Goal: Information Seeking & Learning: Learn about a topic

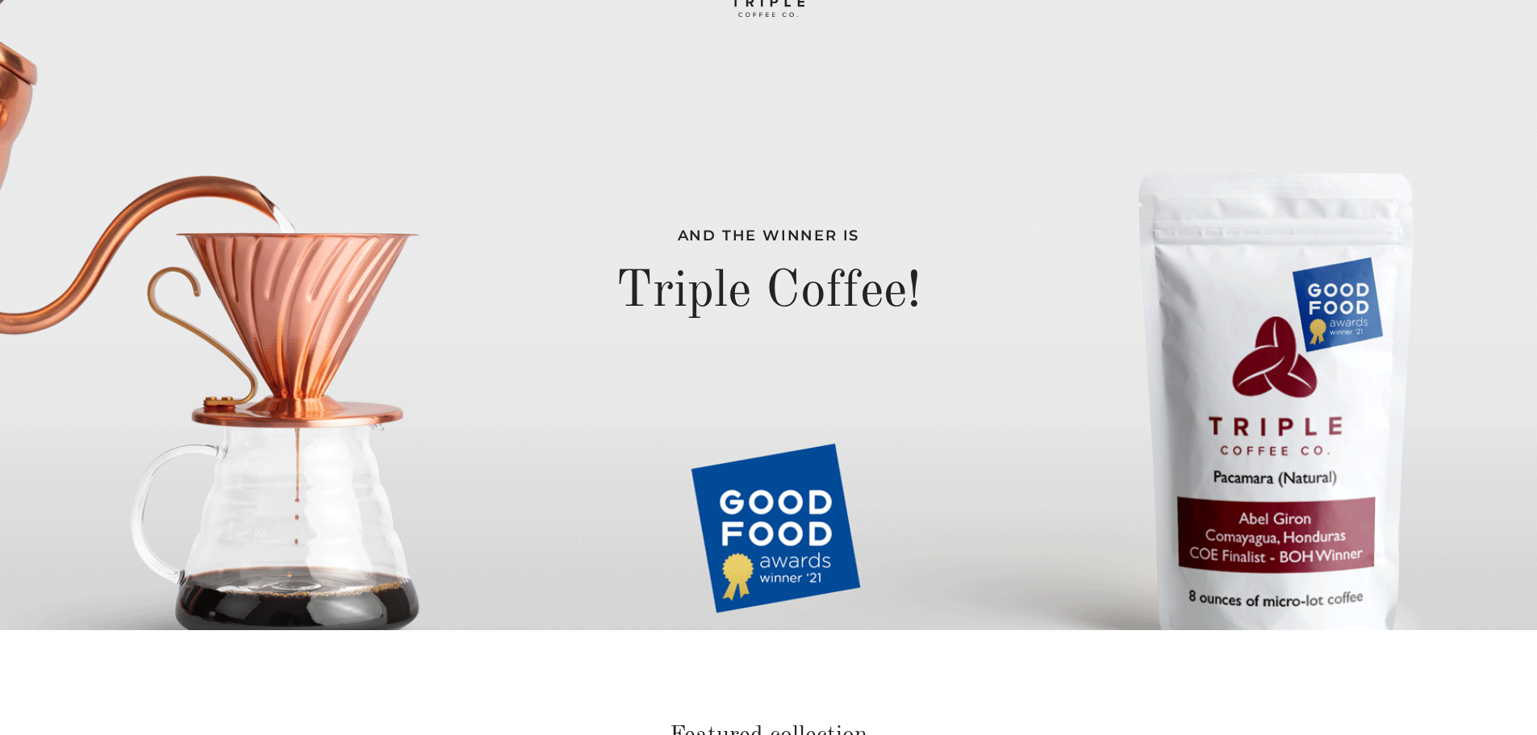
scroll to position [107, 0]
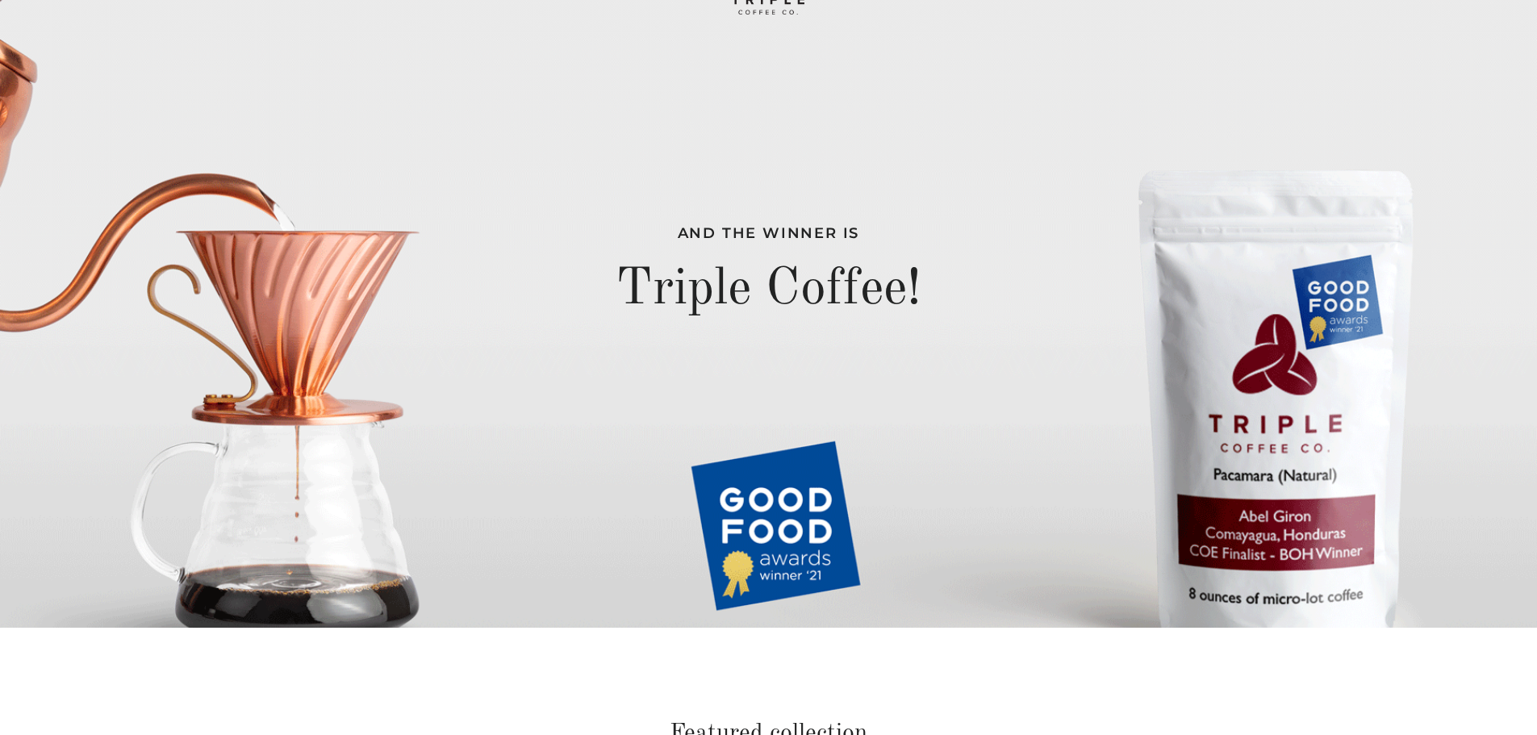
click at [1277, 455] on div "And the winner is Triple Coffee!" at bounding box center [768, 260] width 1537 height 735
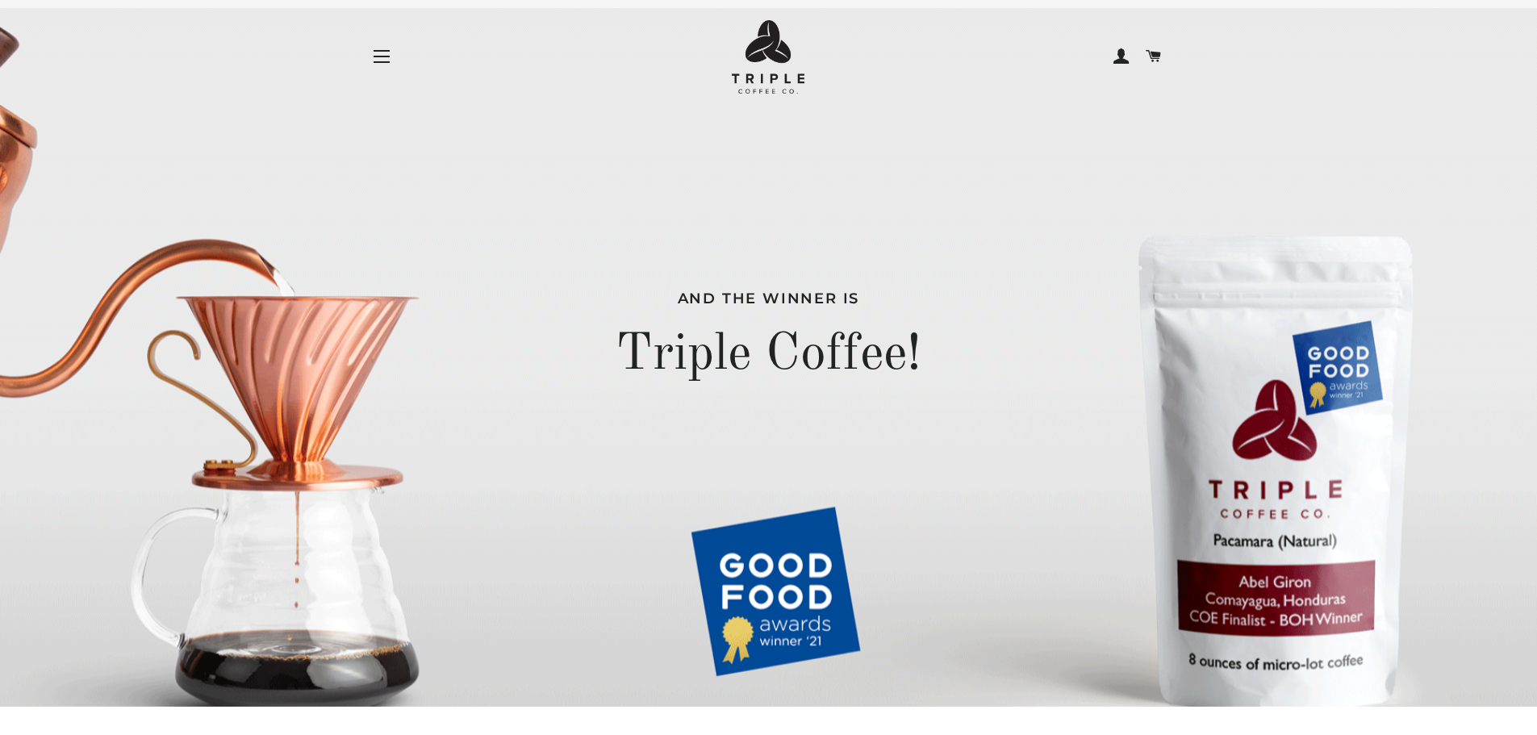
scroll to position [0, 0]
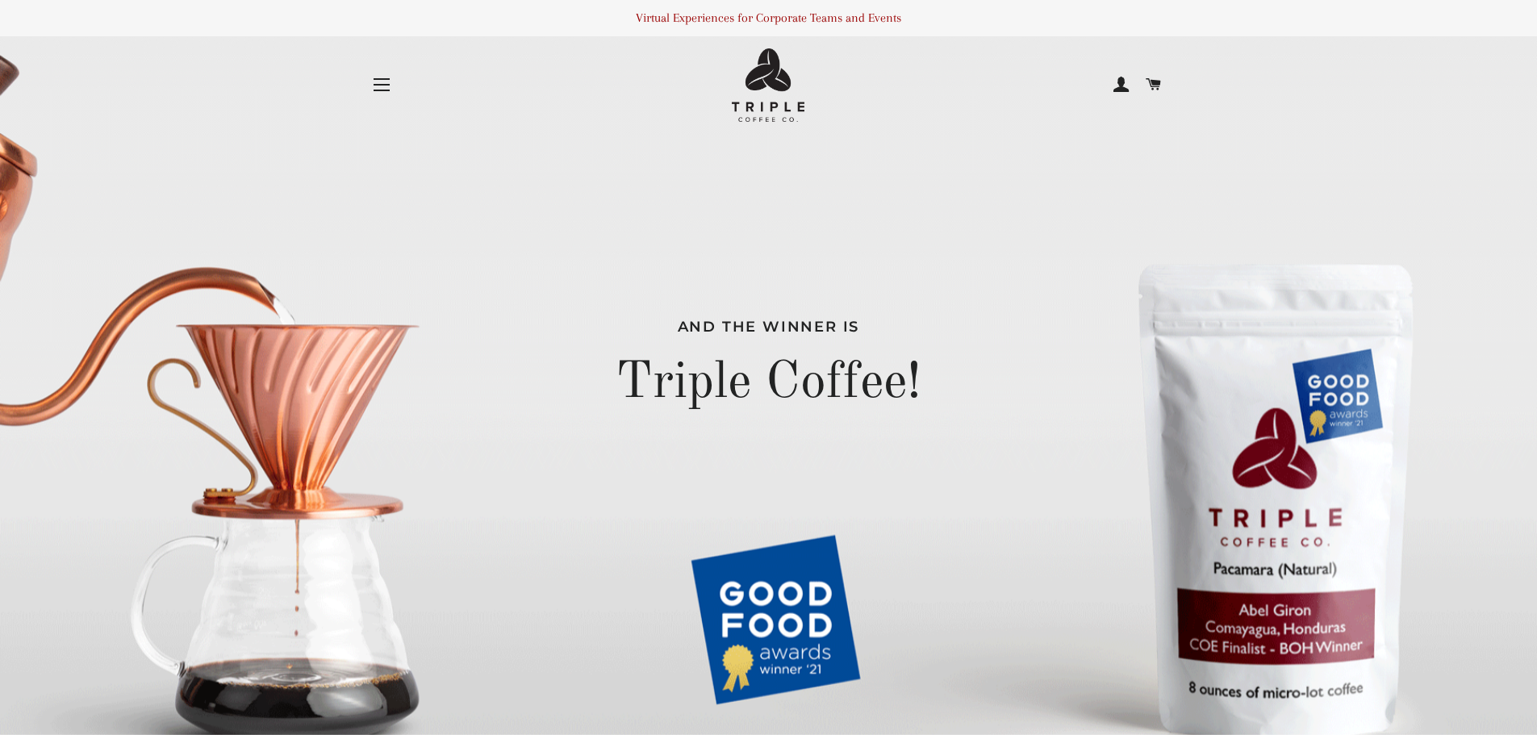
click at [770, 79] on img at bounding box center [768, 84] width 73 height 73
click at [770, 77] on img at bounding box center [768, 84] width 73 height 73
drag, startPoint x: 765, startPoint y: 72, endPoint x: 698, endPoint y: 62, distance: 67.6
click at [698, 62] on link at bounding box center [768, 84] width 532 height 73
click at [1167, 156] on div "And the winner is Triple Coffee!" at bounding box center [768, 367] width 799 height 735
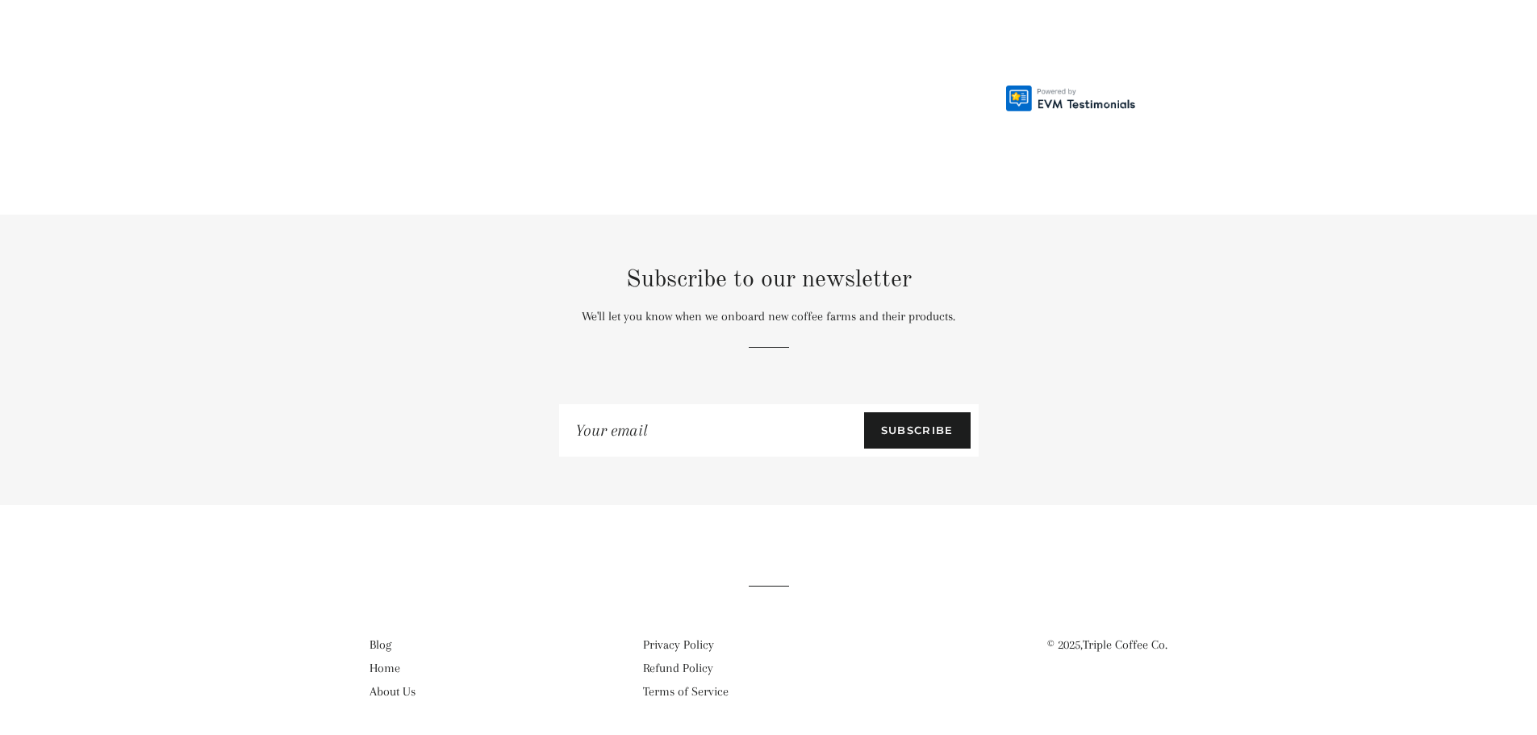
scroll to position [2054, 0]
click at [397, 684] on link "About Us" at bounding box center [392, 688] width 46 height 15
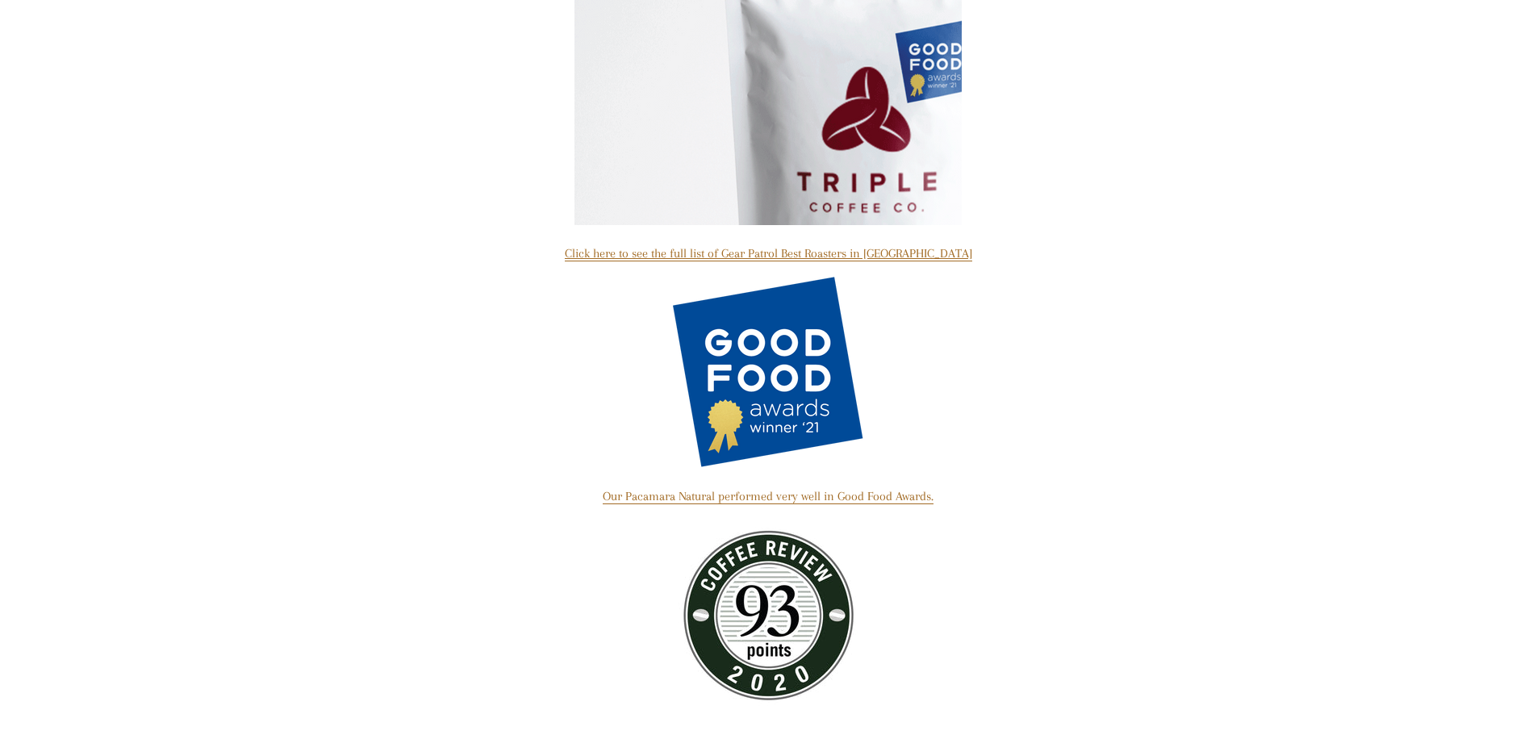
scroll to position [849, 0]
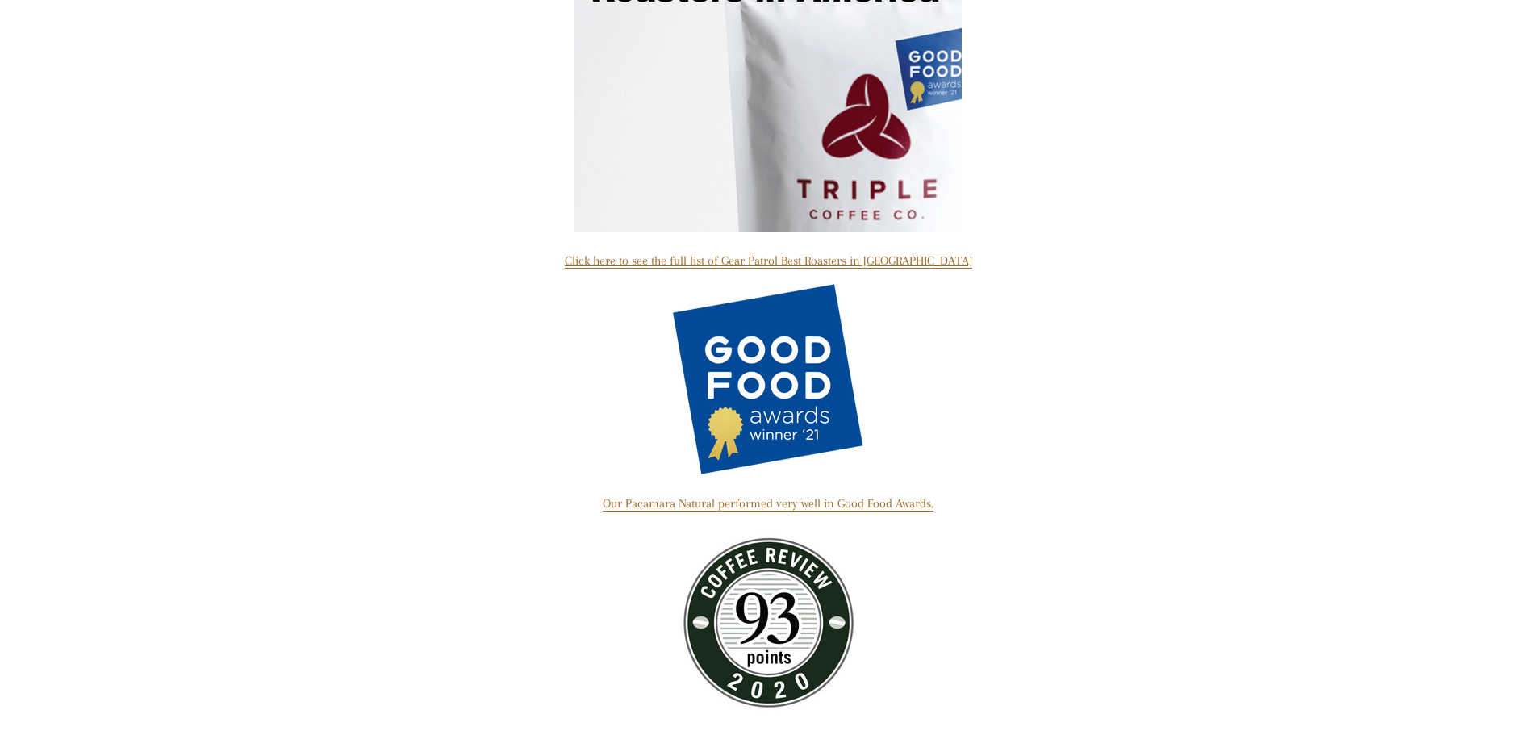
click at [1324, 437] on main "About Us We are technologists from the [GEOGRAPHIC_DATA] using our talents to m…" at bounding box center [768, 37] width 1537 height 1529
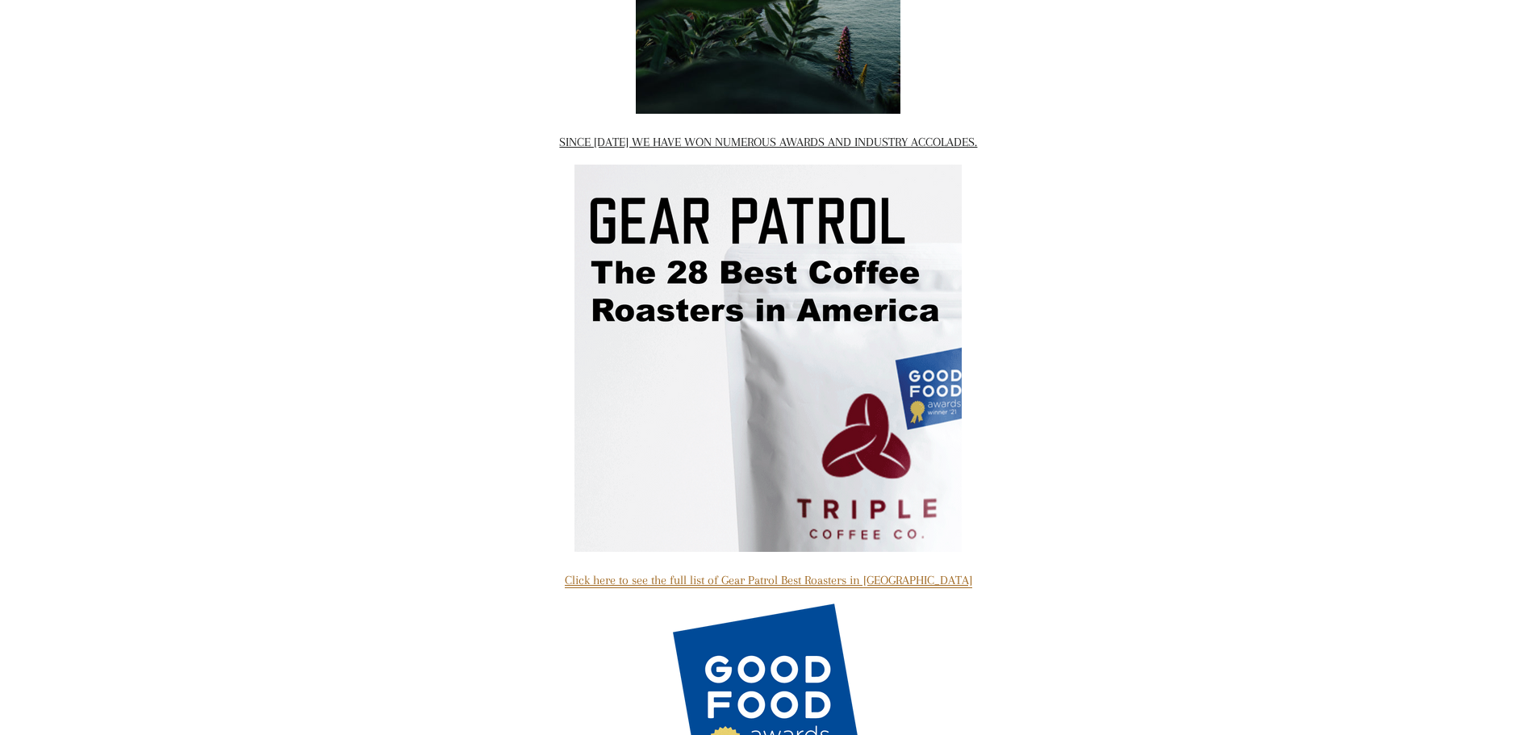
scroll to position [538, 0]
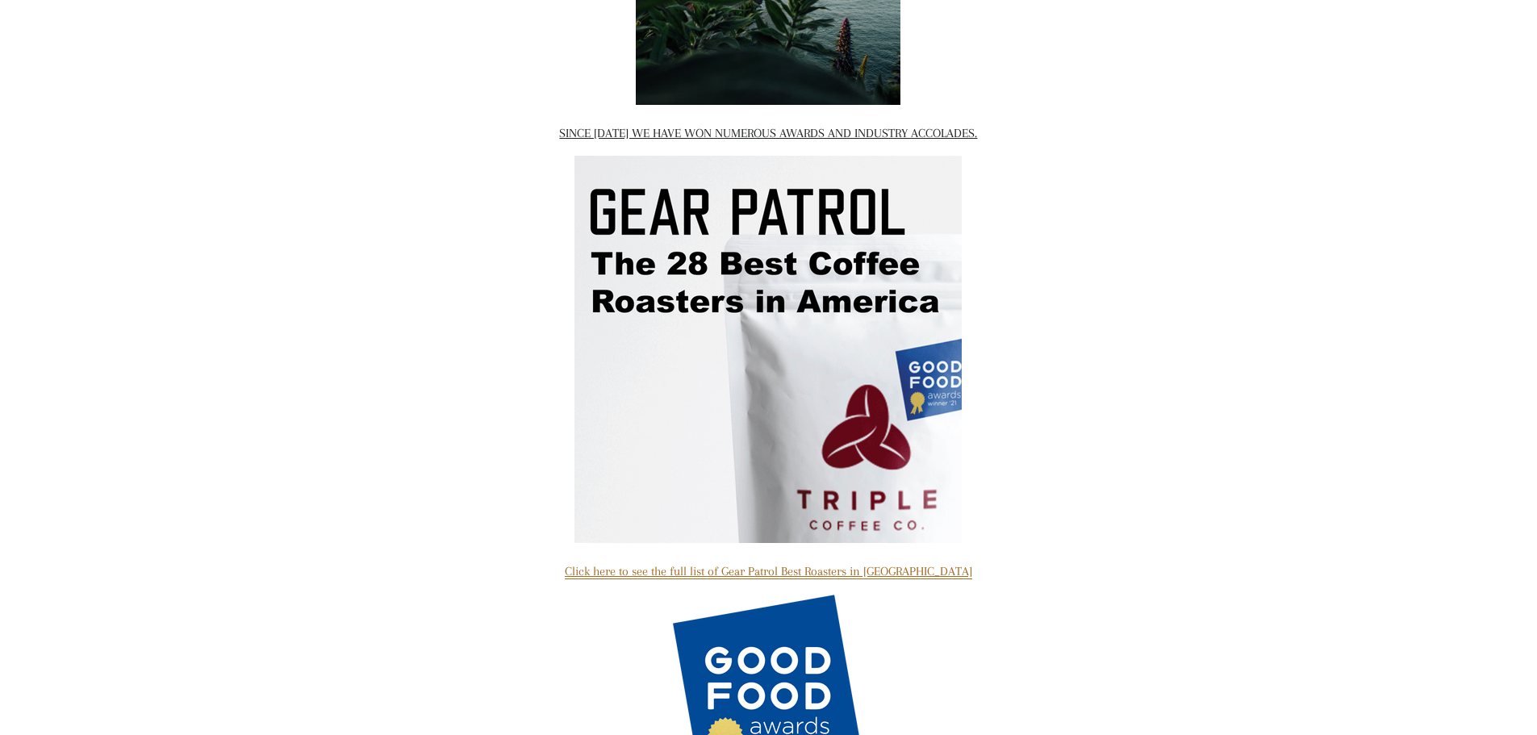
click at [755, 367] on img at bounding box center [767, 349] width 387 height 387
click at [727, 338] on img at bounding box center [767, 349] width 387 height 387
click at [1221, 74] on main "About Us We are technologists from the [GEOGRAPHIC_DATA] using our talents to m…" at bounding box center [768, 348] width 1537 height 1529
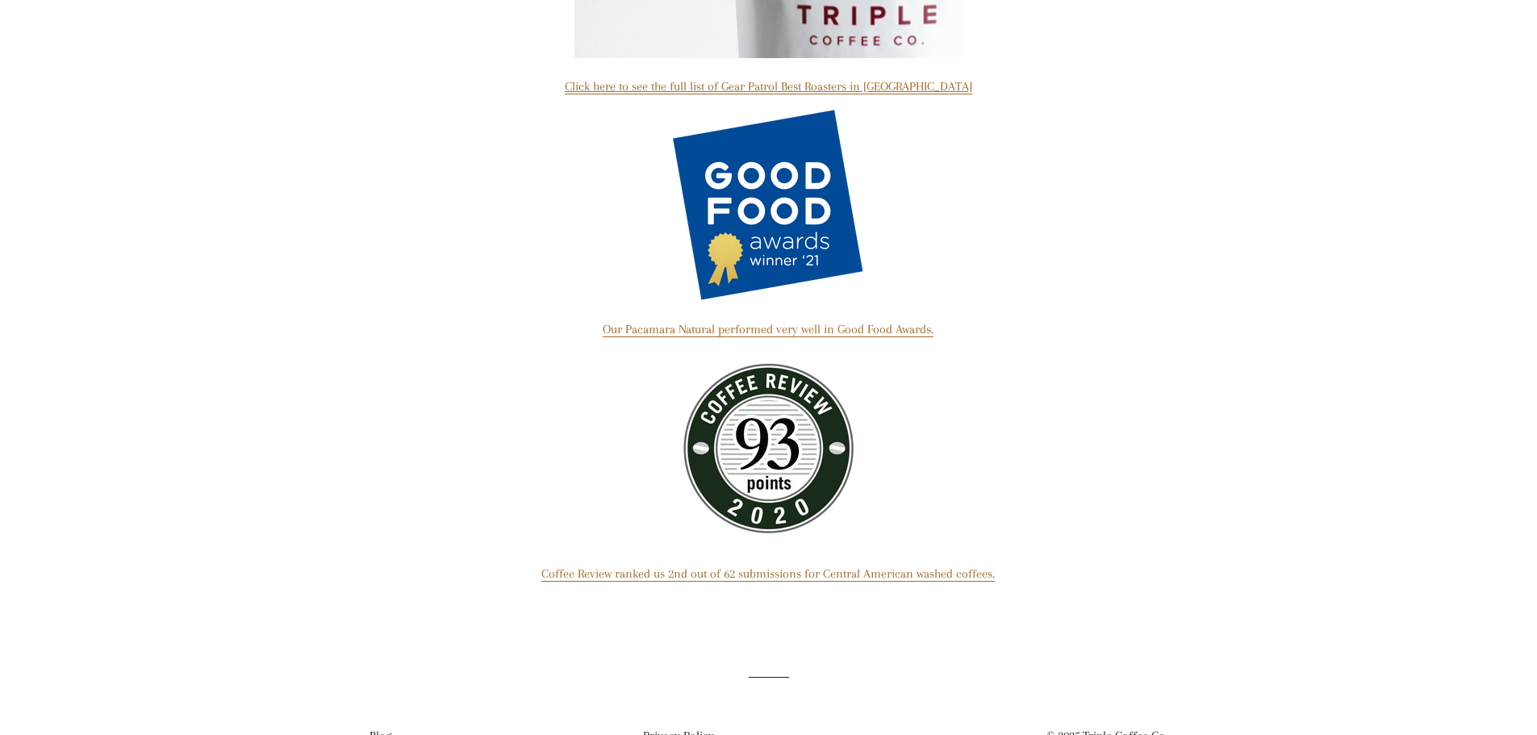
scroll to position [1075, 0]
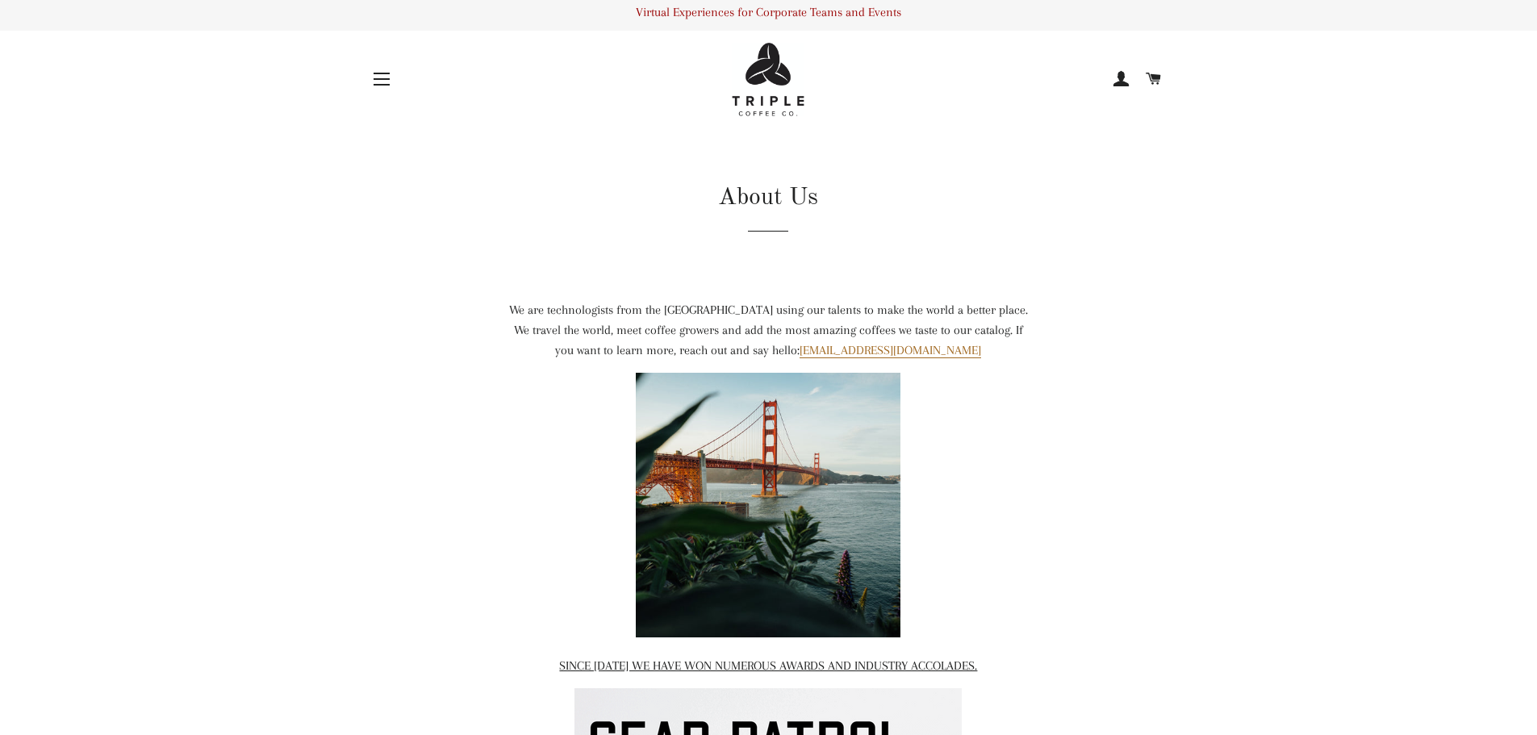
scroll to position [0, 0]
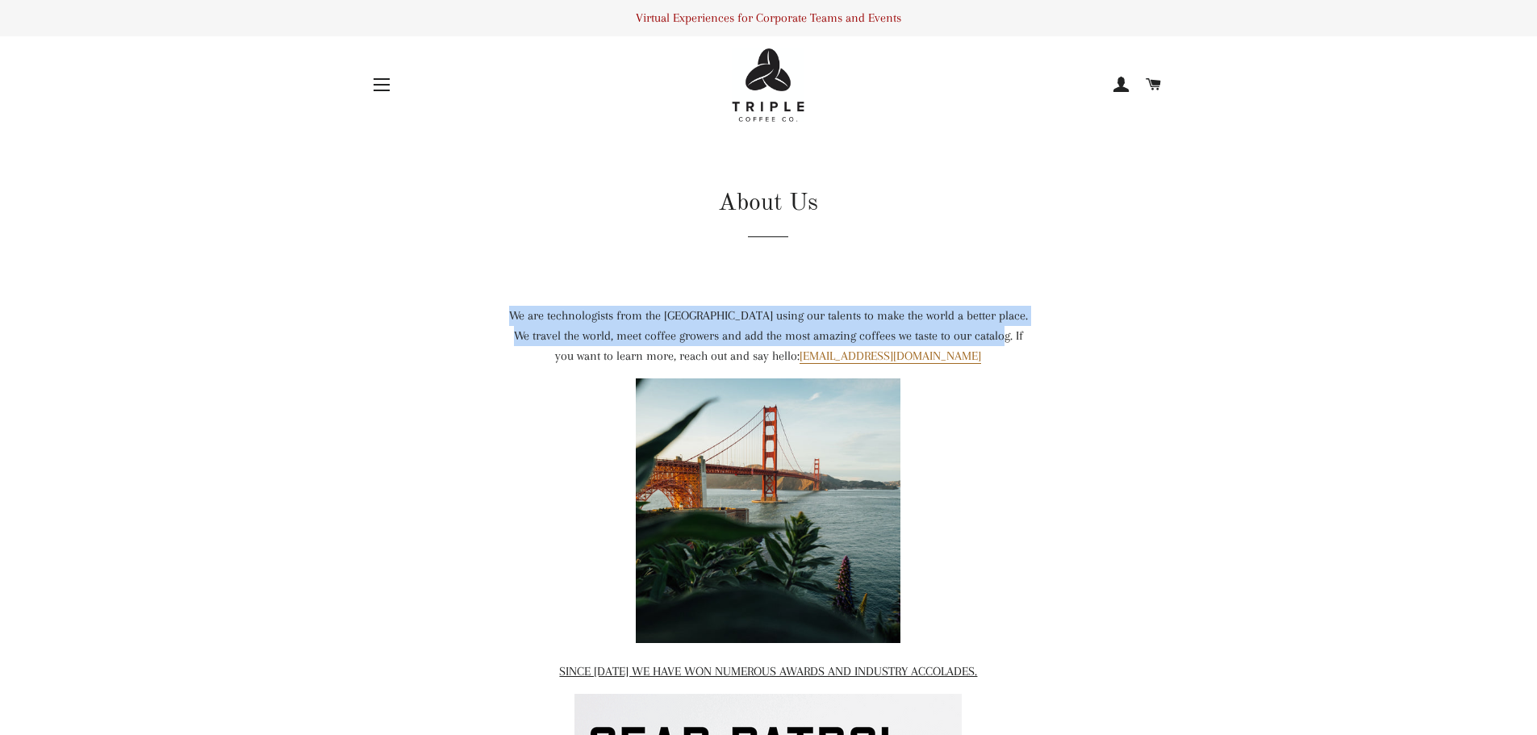
drag, startPoint x: 514, startPoint y: 311, endPoint x: 997, endPoint y: 341, distance: 484.1
click at [997, 341] on div "We are technologists from the [GEOGRAPHIC_DATA] using our talents to make the w…" at bounding box center [768, 336] width 524 height 60
copy div "We are technologists from the [GEOGRAPHIC_DATA] using our talents to make the w…"
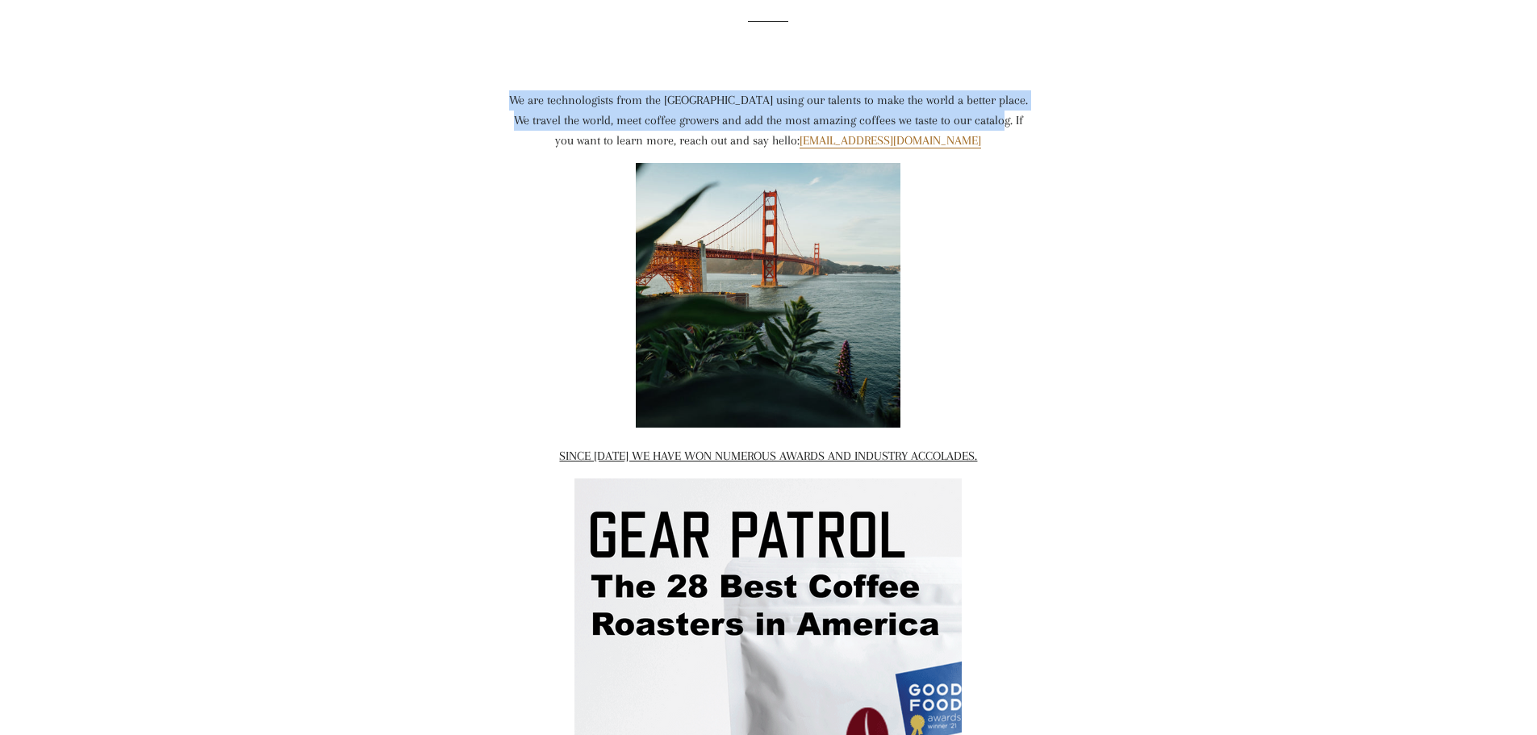
scroll to position [242, 0]
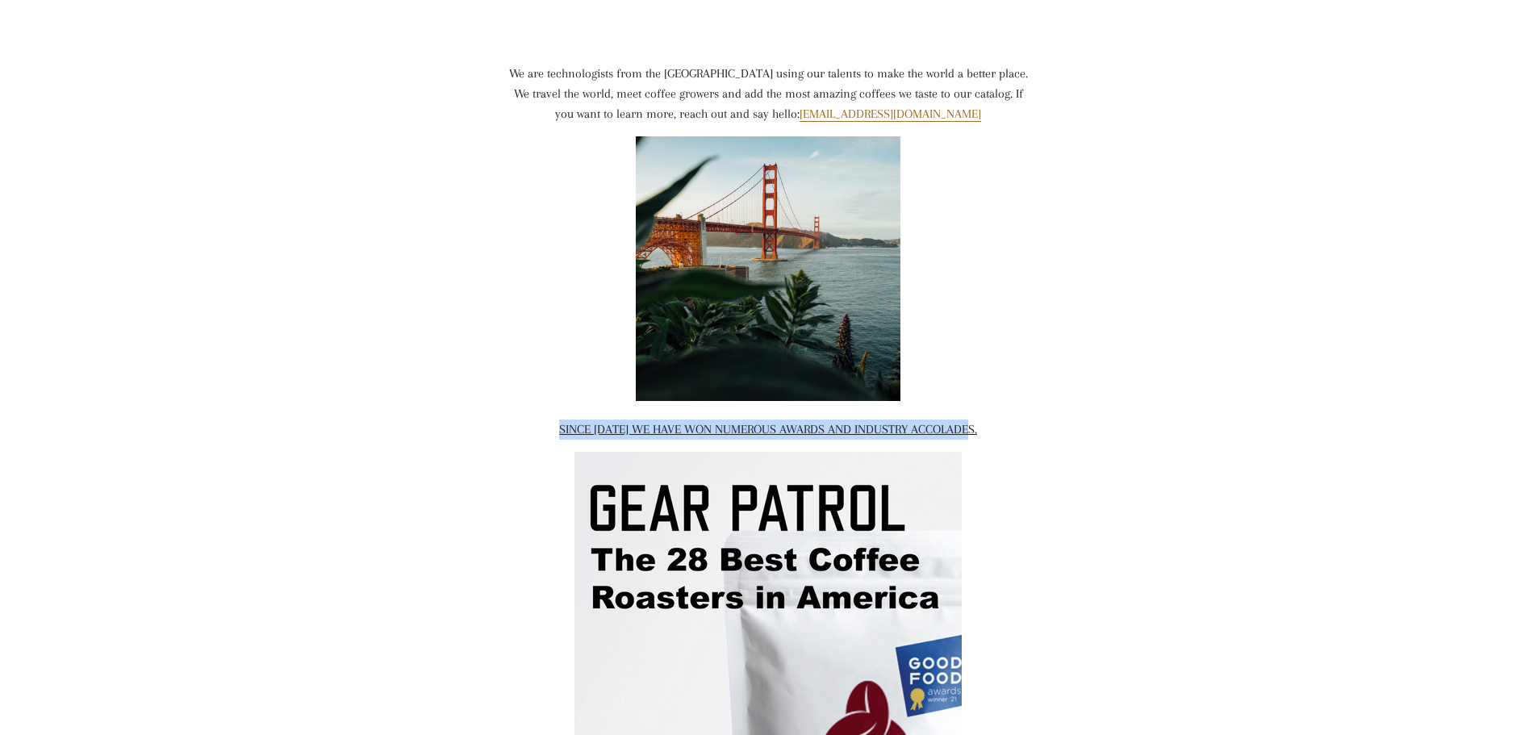
drag, startPoint x: 1028, startPoint y: 423, endPoint x: 544, endPoint y: 418, distance: 484.8
click at [537, 428] on div "SINCE [DATE] WE HAVE WON NUMEROUS AWARDS AND INDUSTRY ACCOLADES." at bounding box center [768, 429] width 524 height 20
copy span "SINCE [DATE] WE HAVE WON NUMEROUS AWARDS AND INDUSTRY ACCOLADES."
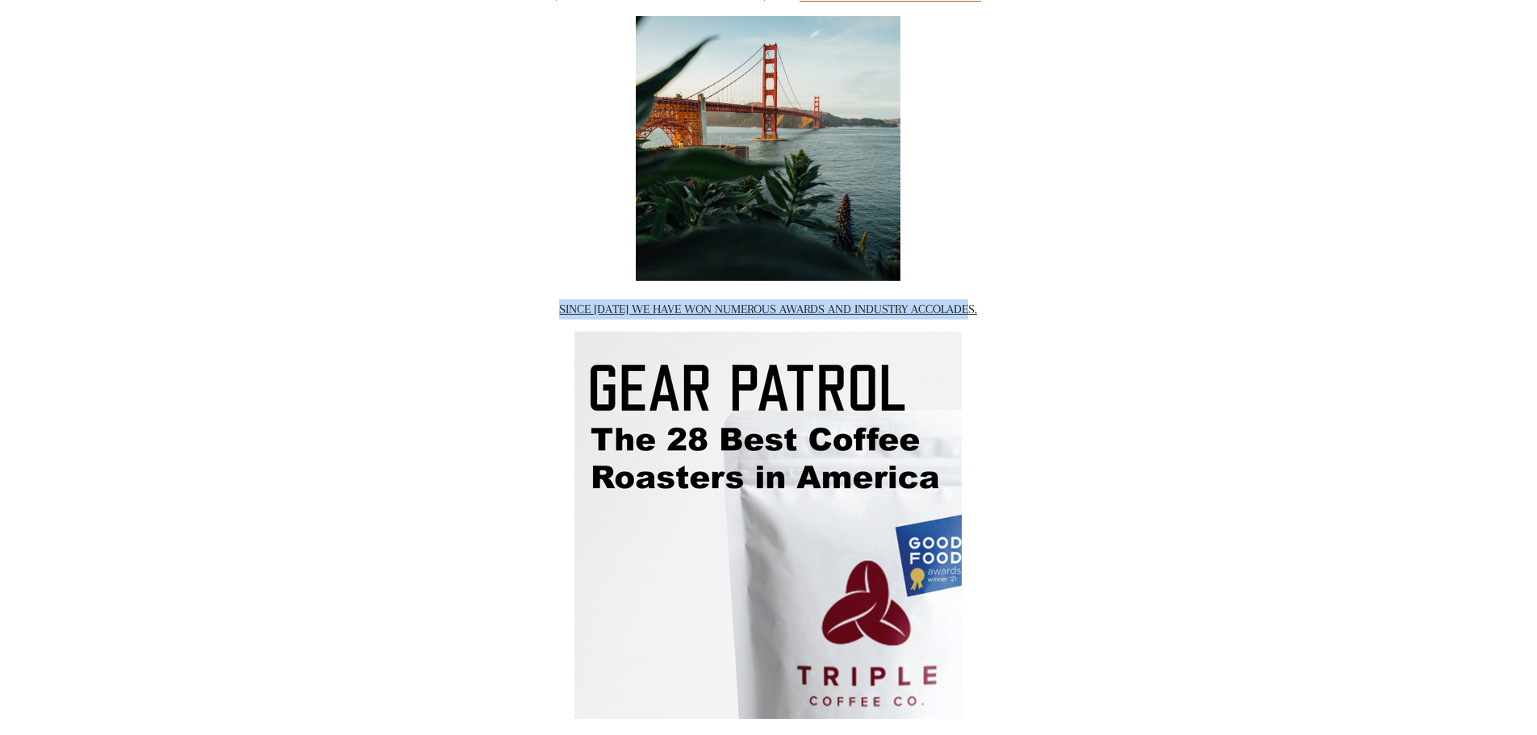
scroll to position [284, 0]
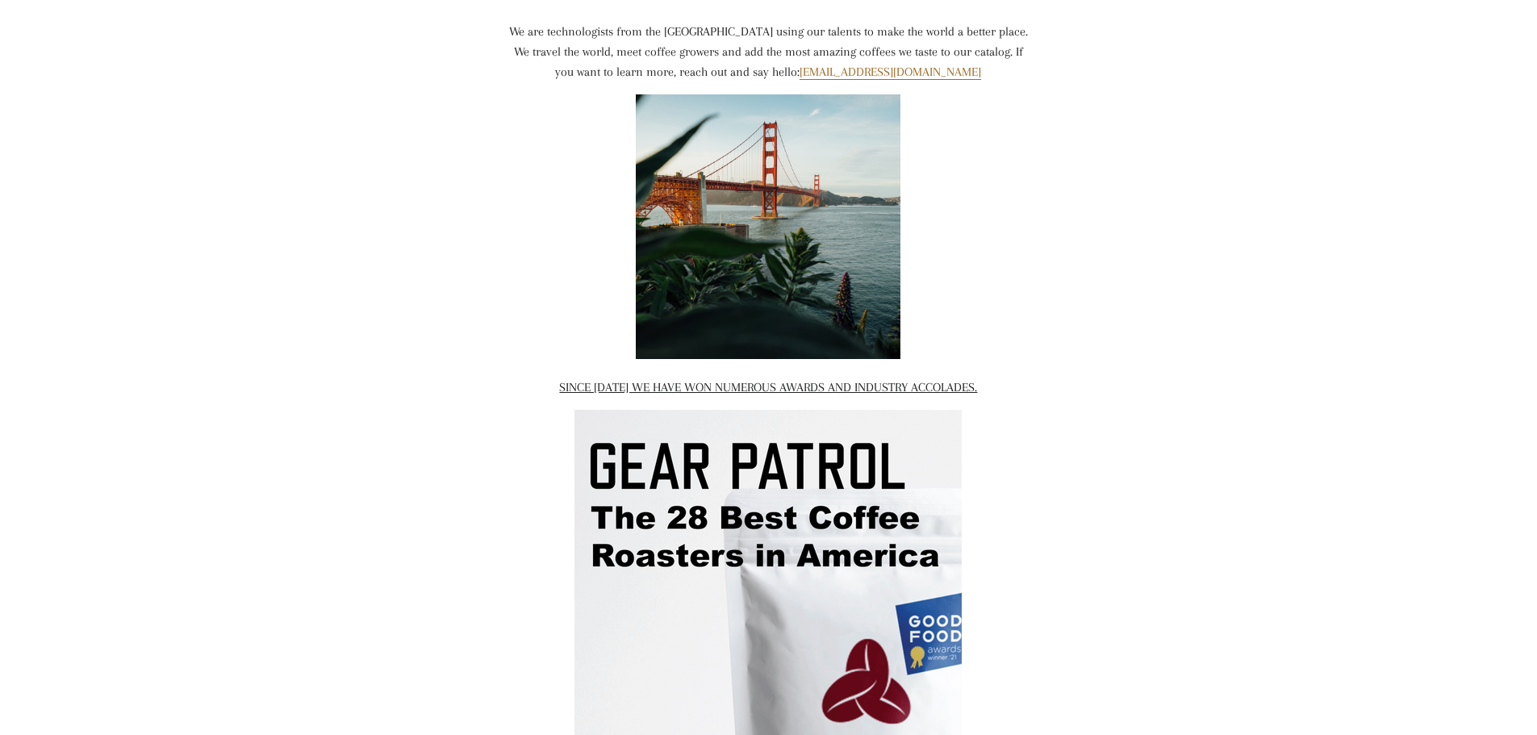
drag, startPoint x: 1203, startPoint y: 300, endPoint x: 1193, endPoint y: 302, distance: 10.8
click at [1203, 300] on main "About Us We are technologists from the [GEOGRAPHIC_DATA] using our talents to m…" at bounding box center [768, 602] width 1537 height 1529
click at [765, 228] on img at bounding box center [768, 226] width 265 height 265
click at [1395, 364] on main "About Us We are technologists from the [GEOGRAPHIC_DATA] using our talents to m…" at bounding box center [768, 602] width 1537 height 1529
click at [108, 243] on main "About Us We are technologists from the [GEOGRAPHIC_DATA] using our talents to m…" at bounding box center [768, 602] width 1537 height 1529
